Goal: Find contact information: Find contact information

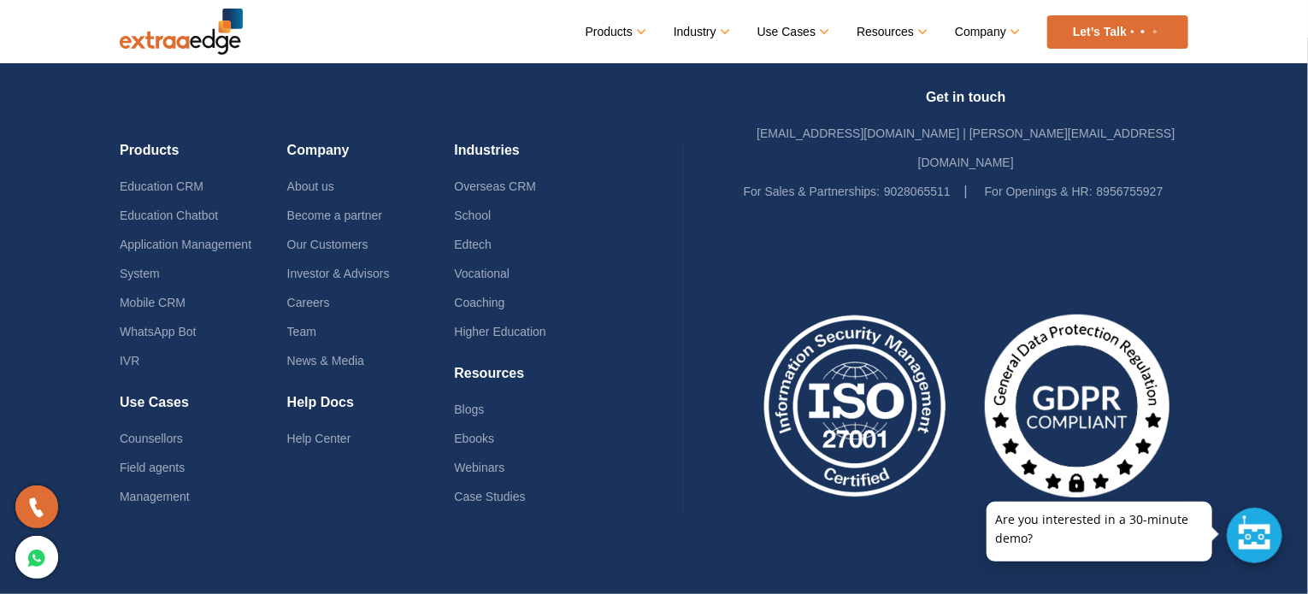
scroll to position [8223, 0]
click at [155, 432] on link "Counsellors" at bounding box center [151, 439] width 63 height 14
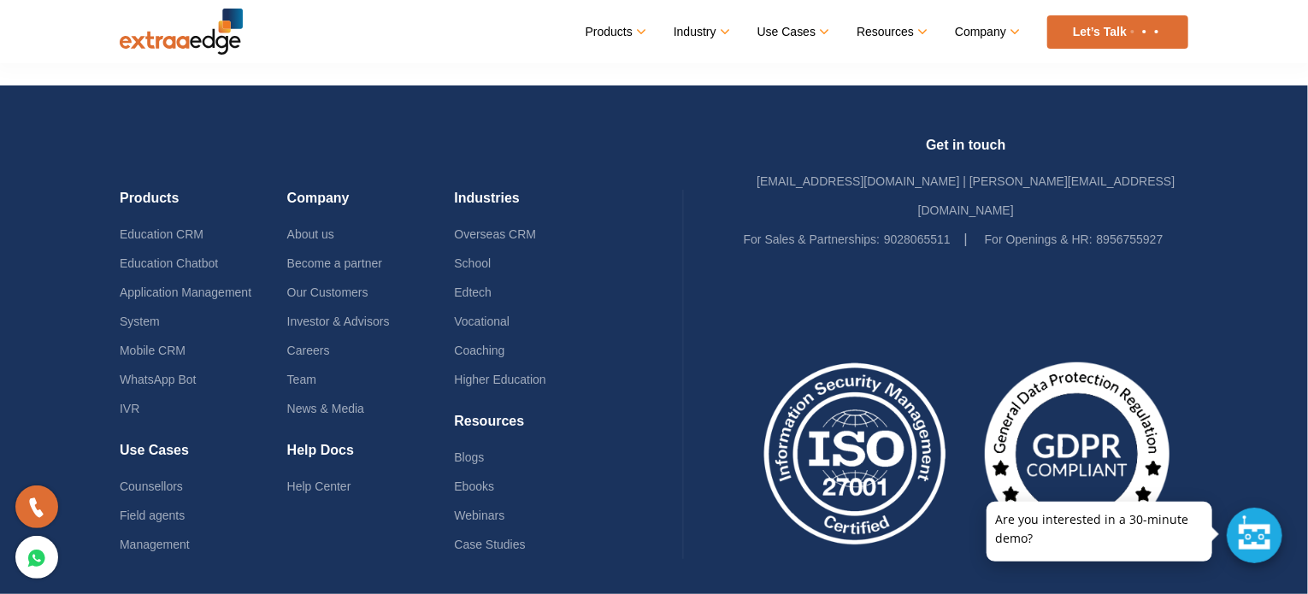
scroll to position [4679, 0]
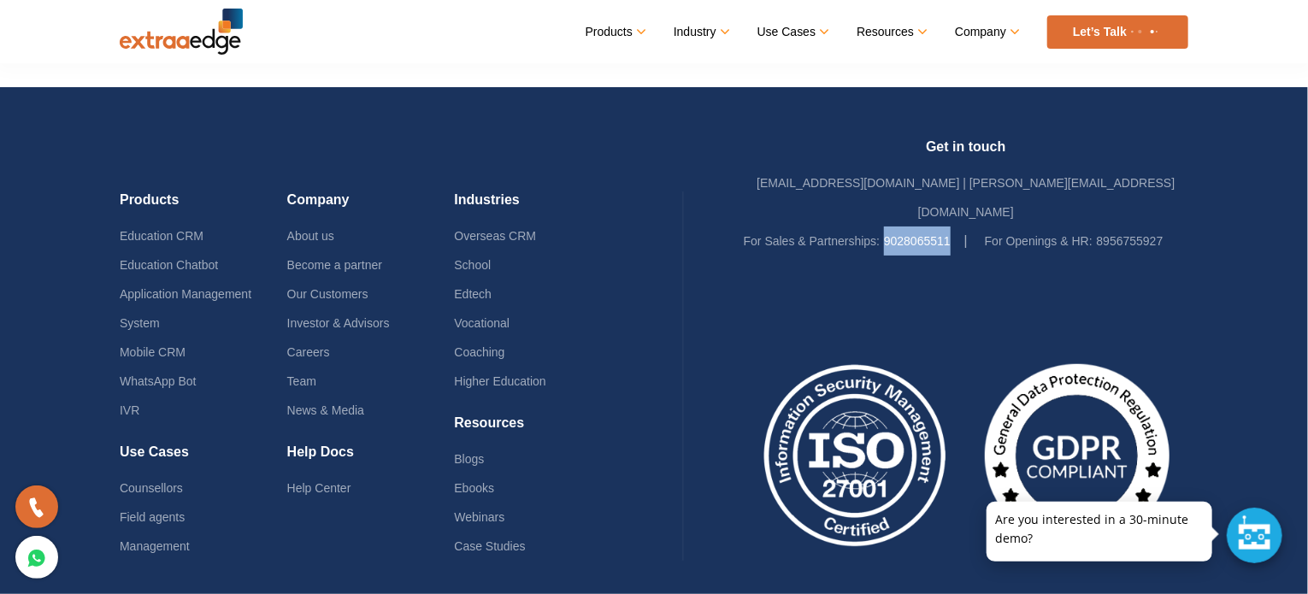
drag, startPoint x: 954, startPoint y: 208, endPoint x: 884, endPoint y: 204, distance: 70.2
click at [884, 227] on li "For Sales & Partnerships: 9028065511" at bounding box center [856, 241] width 224 height 29
click at [912, 278] on div at bounding box center [966, 435] width 444 height 358
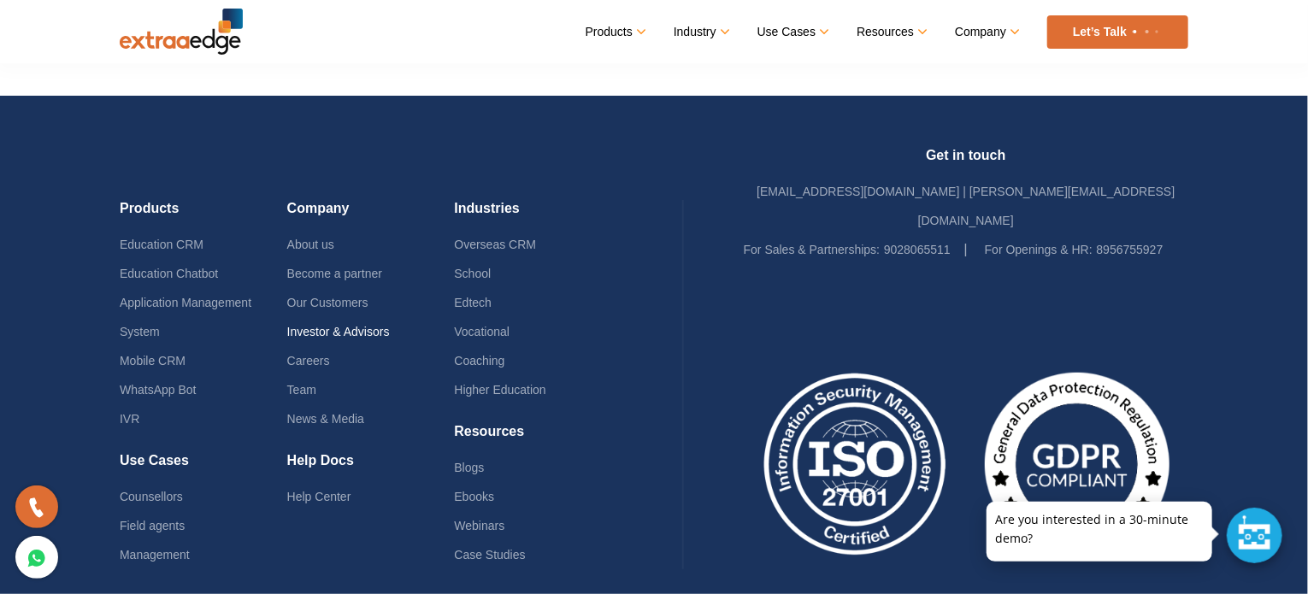
click at [353, 325] on link "Investor & Advisors" at bounding box center [338, 332] width 103 height 14
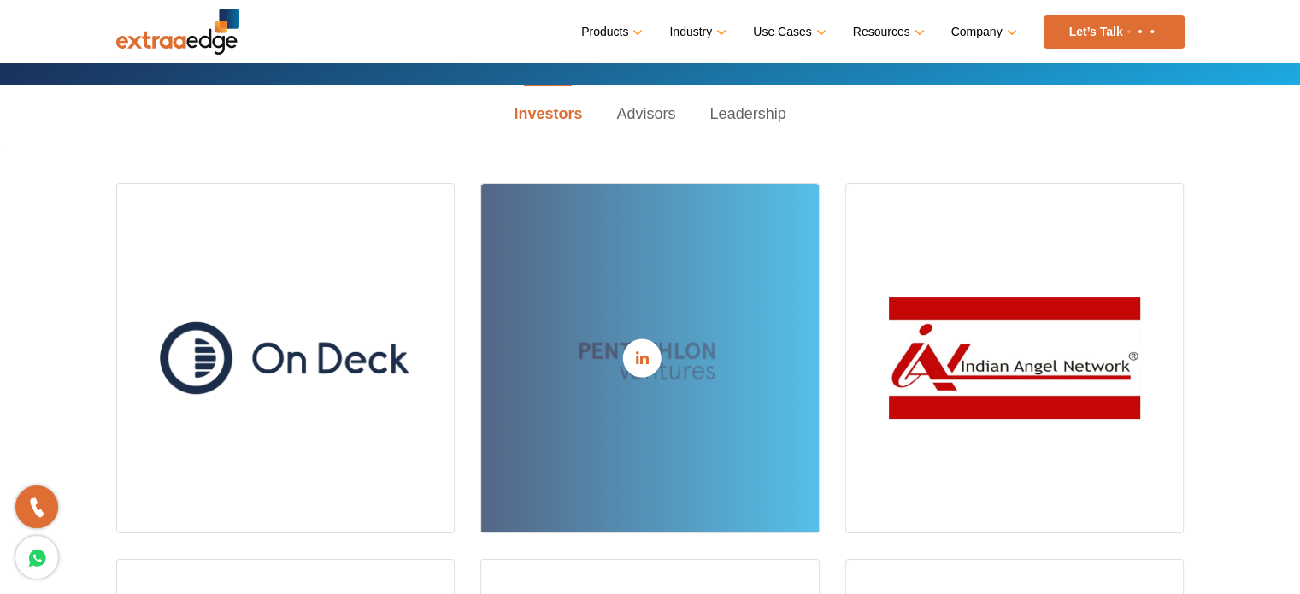
scroll to position [226, 0]
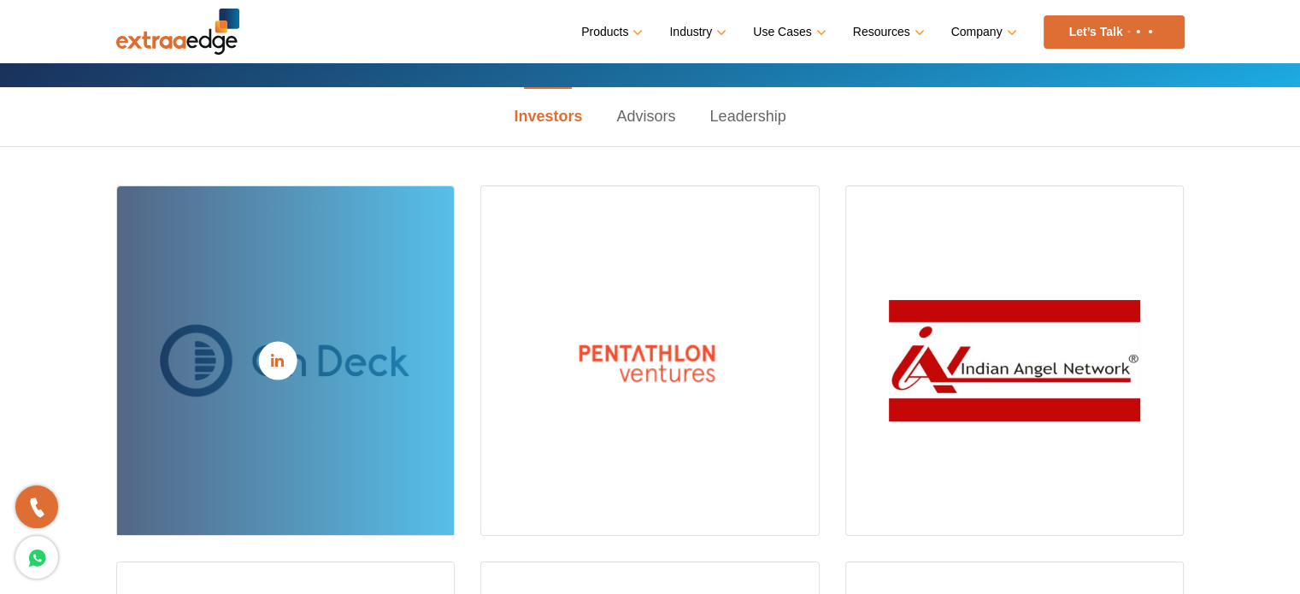
click at [407, 342] on div at bounding box center [286, 361] width 338 height 38
click at [378, 342] on div at bounding box center [286, 361] width 338 height 38
click at [287, 368] on link at bounding box center [277, 361] width 38 height 38
